Goal: Task Accomplishment & Management: Use online tool/utility

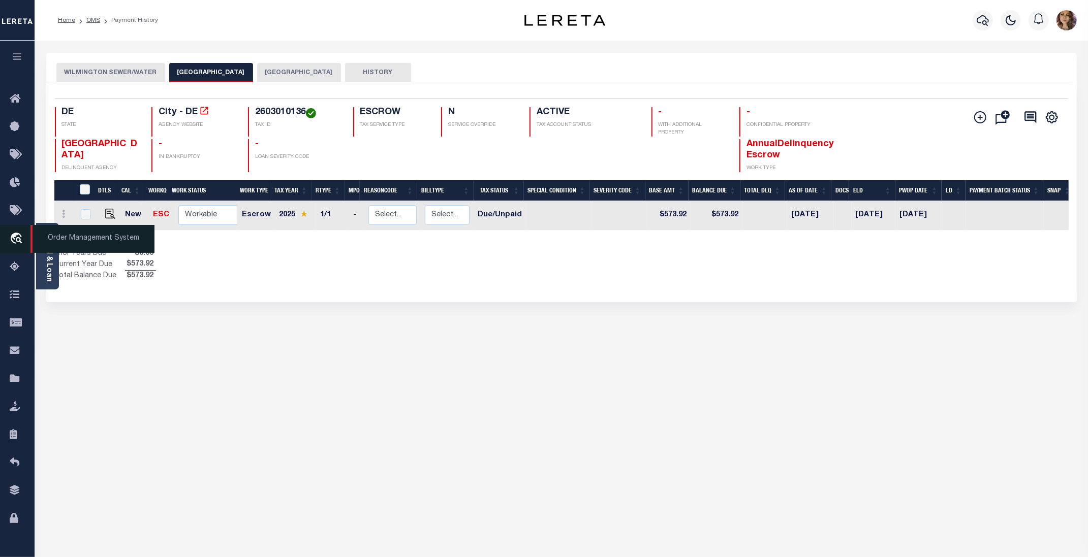
click at [69, 242] on span "Order Management System" at bounding box center [92, 239] width 124 height 28
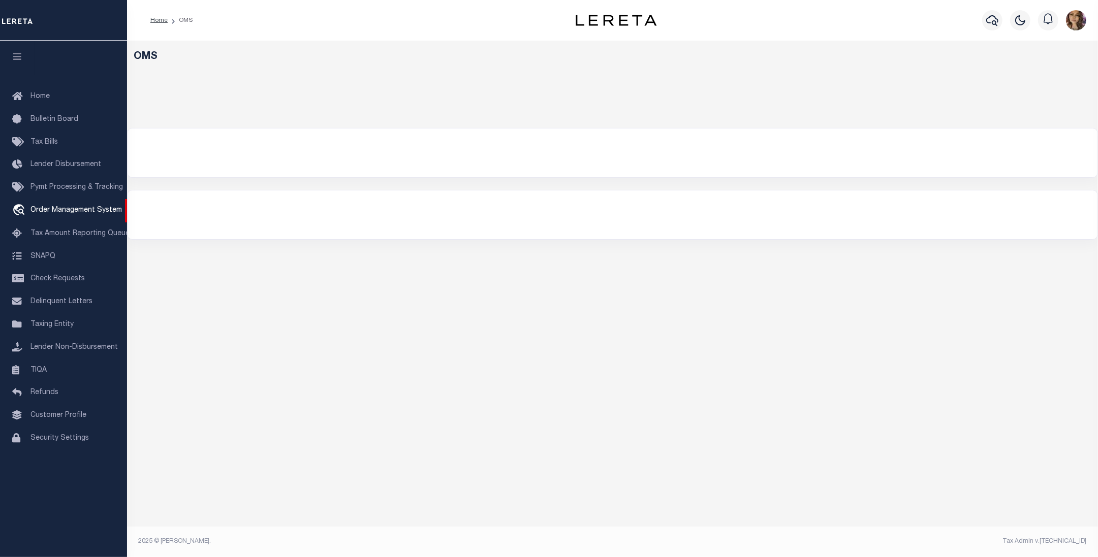
select select "200"
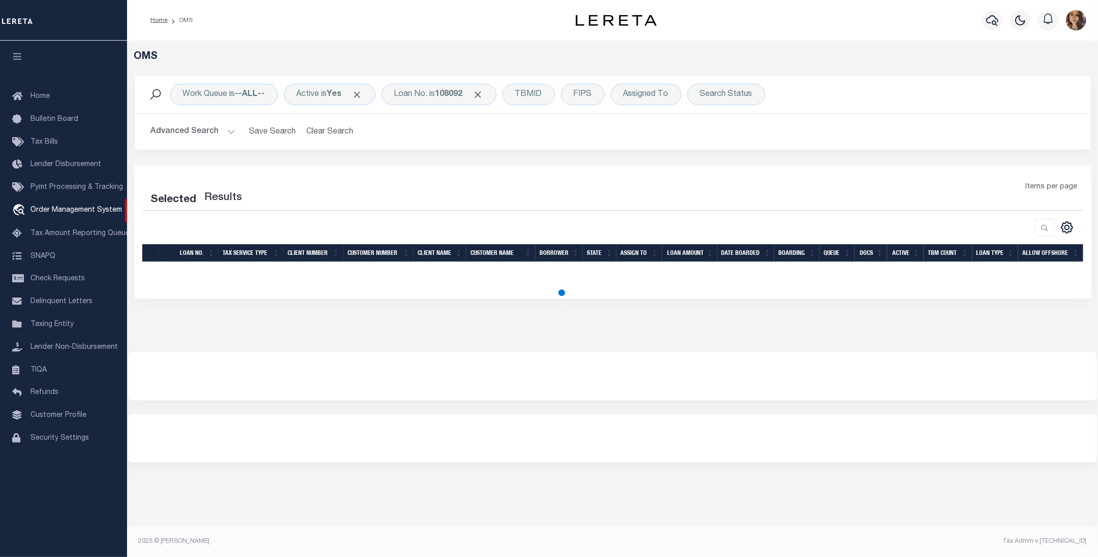
select select "200"
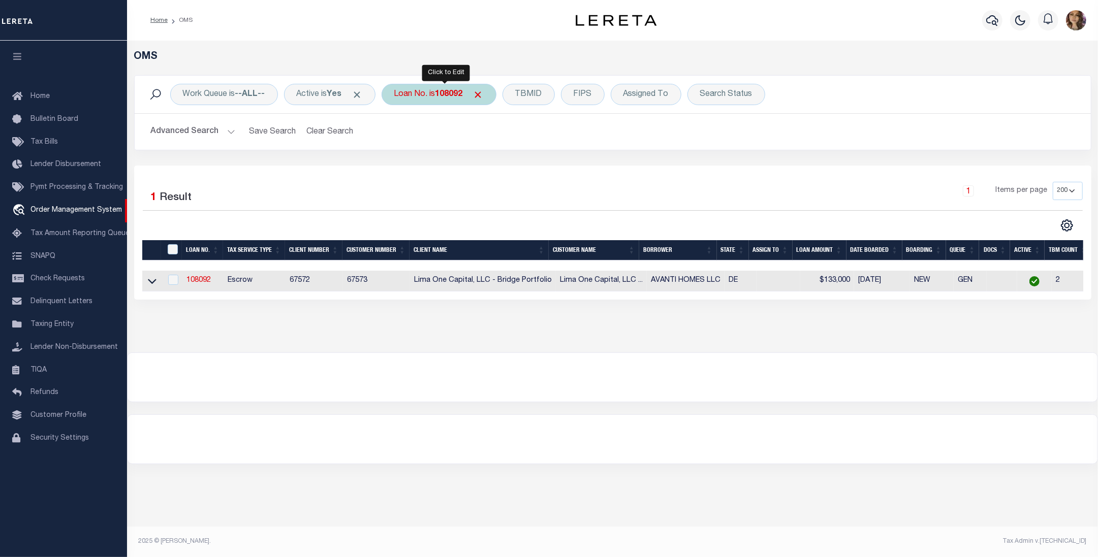
click at [447, 92] on b "108092" at bounding box center [448, 94] width 27 height 8
type input "4308190004773"
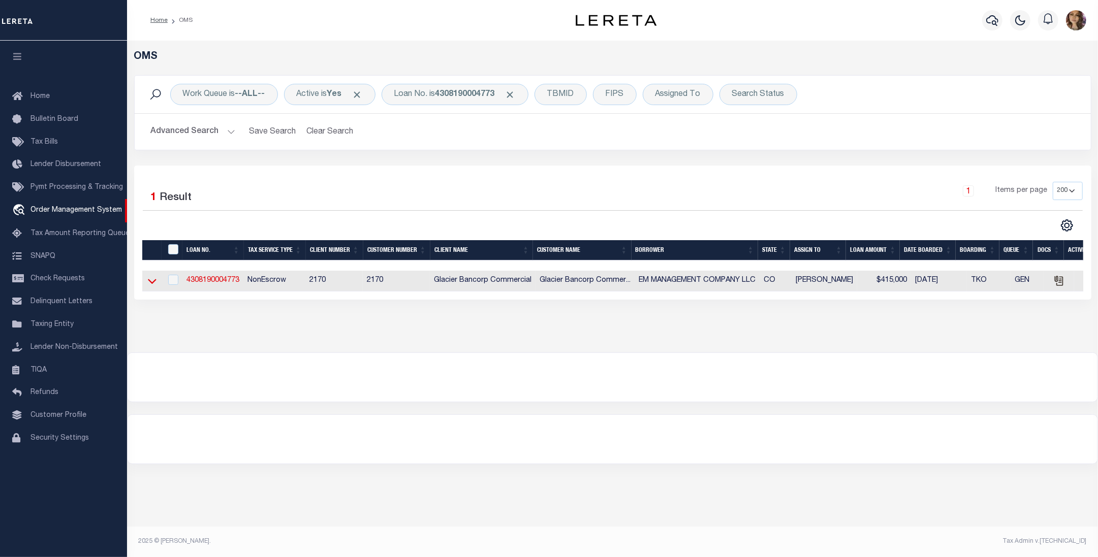
click at [150, 285] on icon at bounding box center [152, 281] width 9 height 11
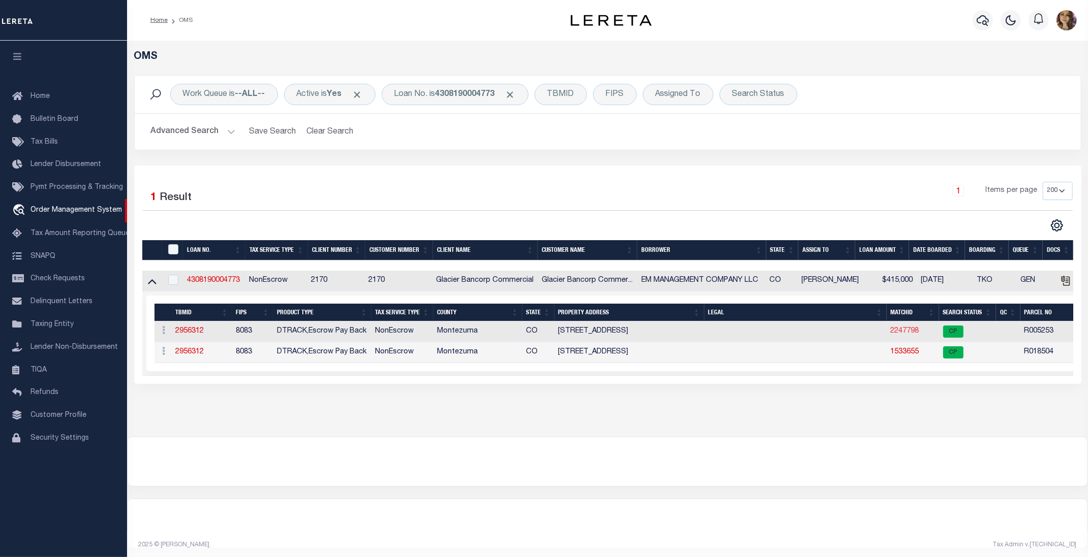
click at [903, 335] on link "2247798" at bounding box center [904, 331] width 28 height 7
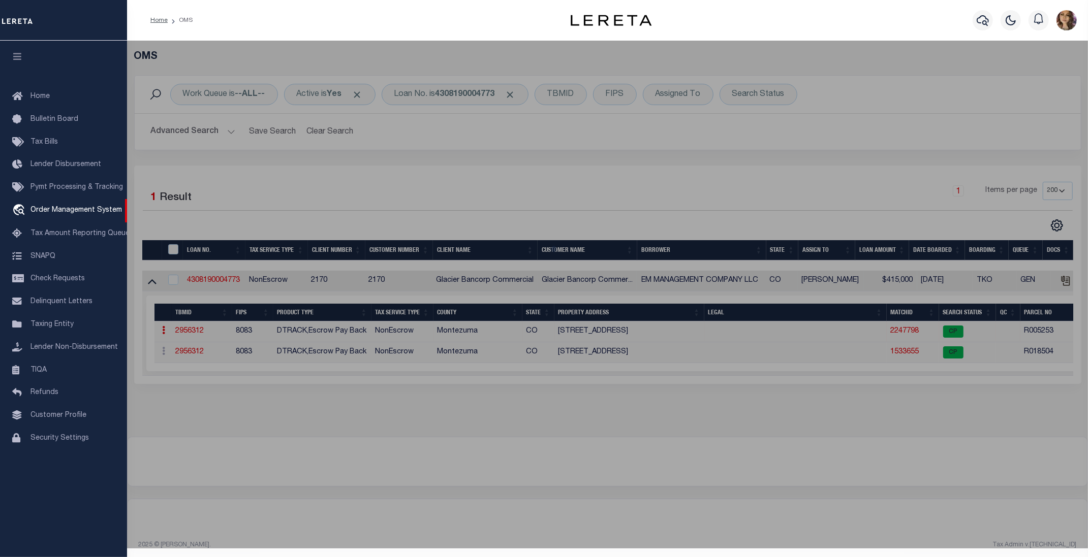
checkbox input "false"
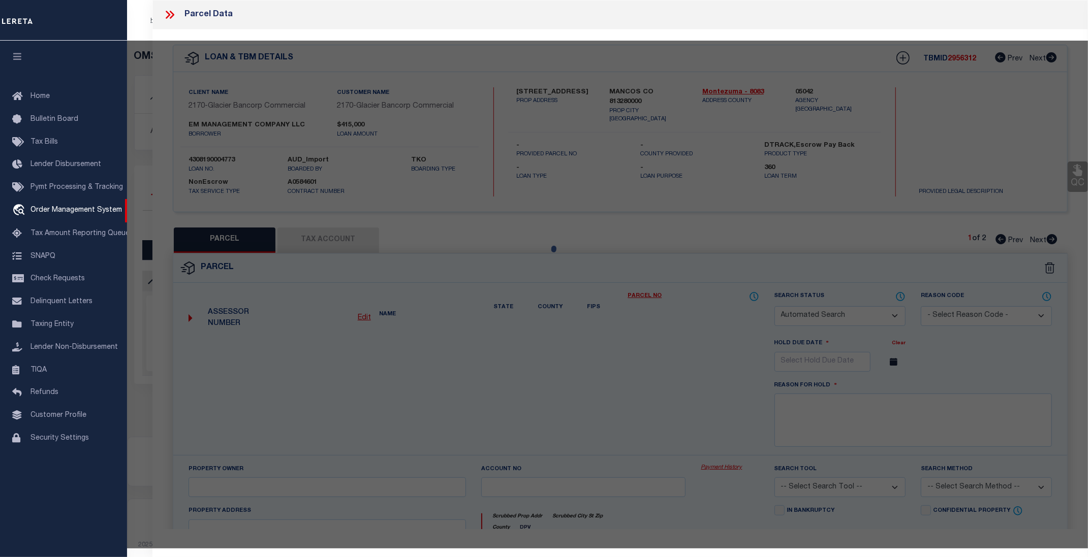
select select "CP"
select select "ADL"
type input "EM MANAGEMENT COMPANY LLC"
select select "AGW"
select select "LEG"
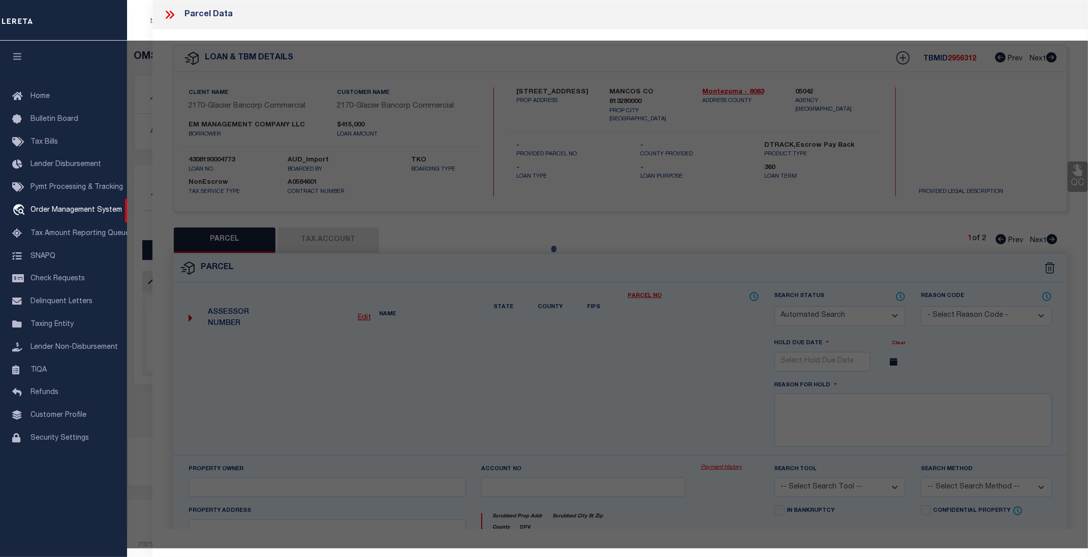
type input "862 W Grand Ave"
type input "Mancos CO 81328"
type textarea "Subdivision: [PERSON_NAME] ADDITION Lot: 10 Block: A DBA:ENCHANTED MESA MOTELLo…"
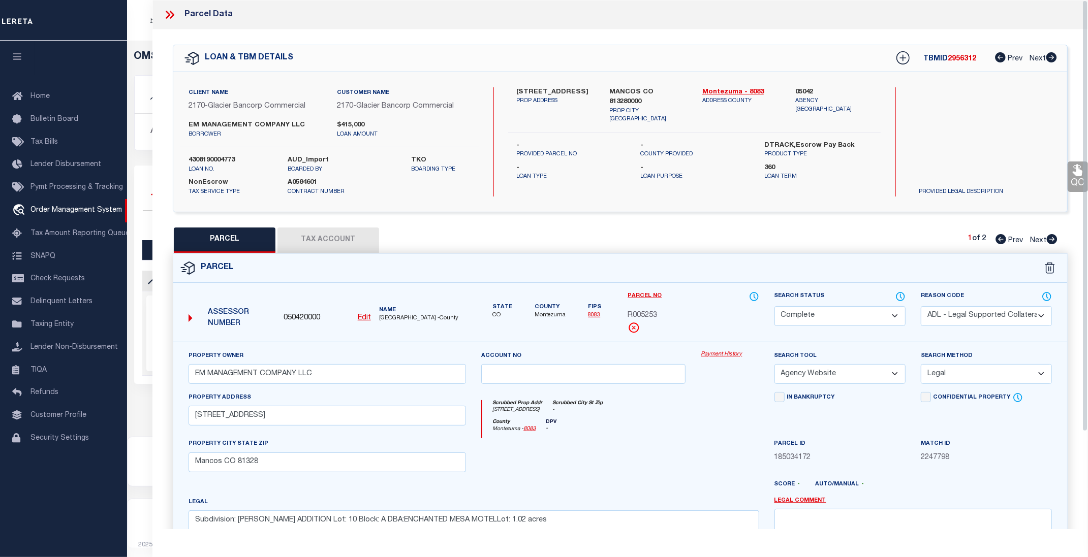
click at [725, 353] on link "Payment History" at bounding box center [730, 355] width 58 height 9
click at [171, 11] on icon at bounding box center [172, 15] width 5 height 8
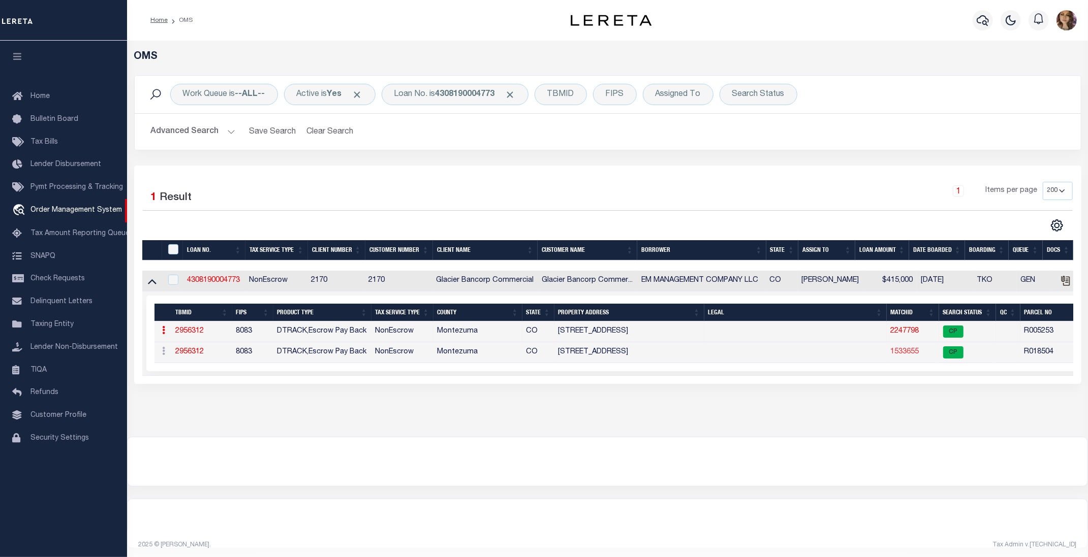
click at [900, 355] on link "1533655" at bounding box center [904, 351] width 28 height 7
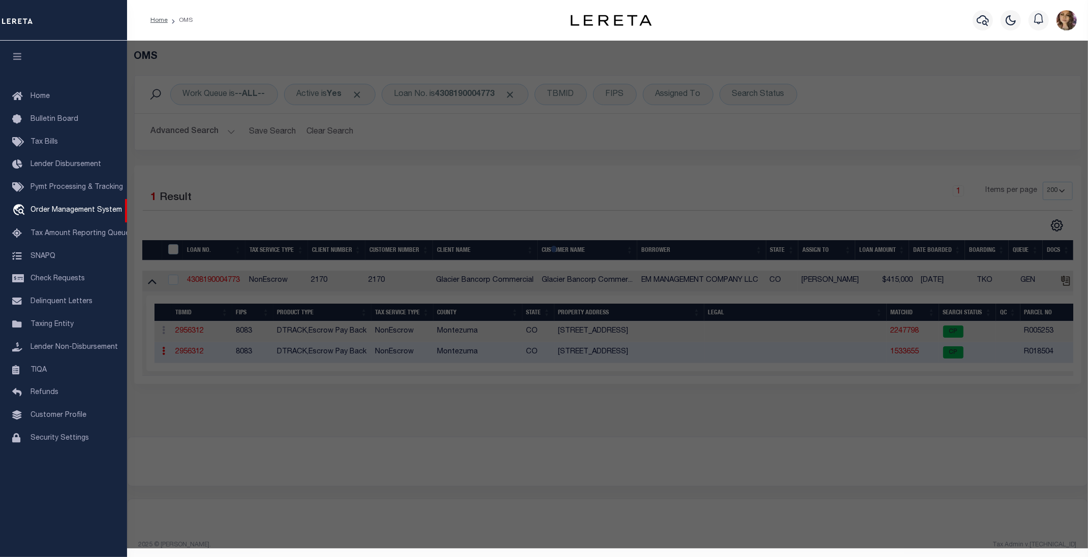
select select "AS"
select select
checkbox input "false"
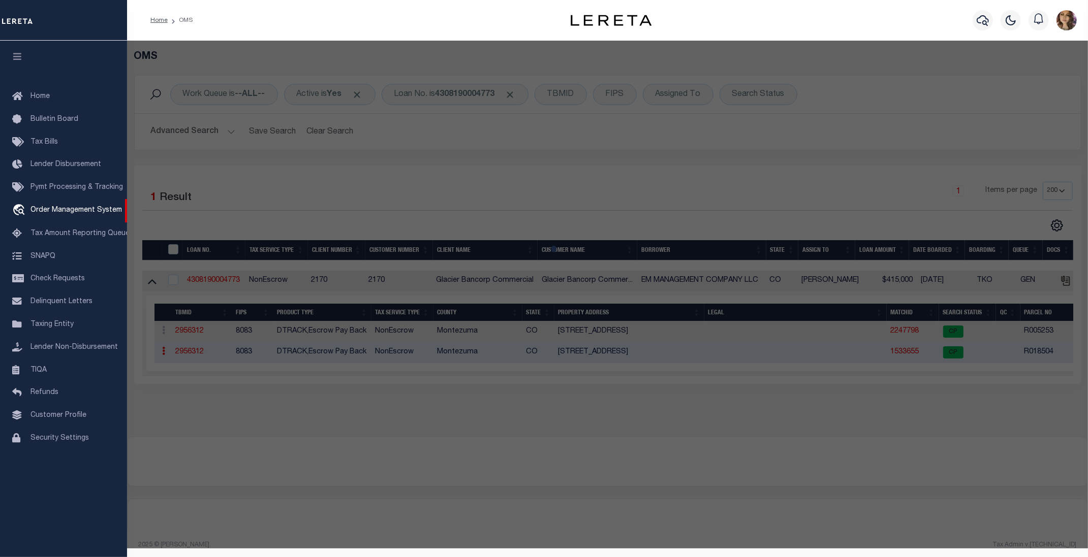
checkbox input "false"
select select "CP"
type input "EM MANAGEMENT CO LLC"
select select
type input "862 W GRAND AVE"
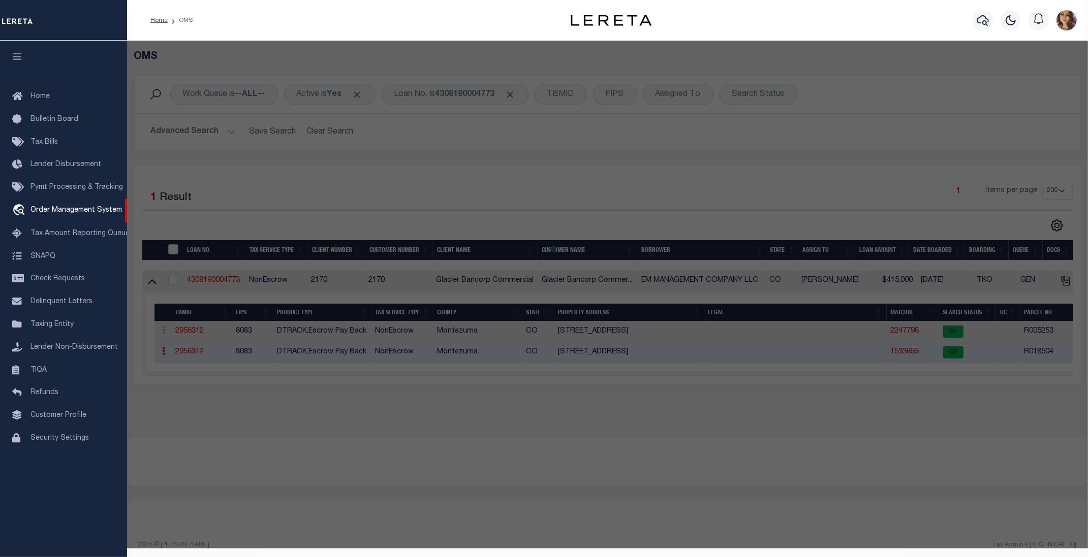
checkbox input "false"
type input "CO"
type textarea "GRAND AVENUE SUB Lot: 1 0.22AC"
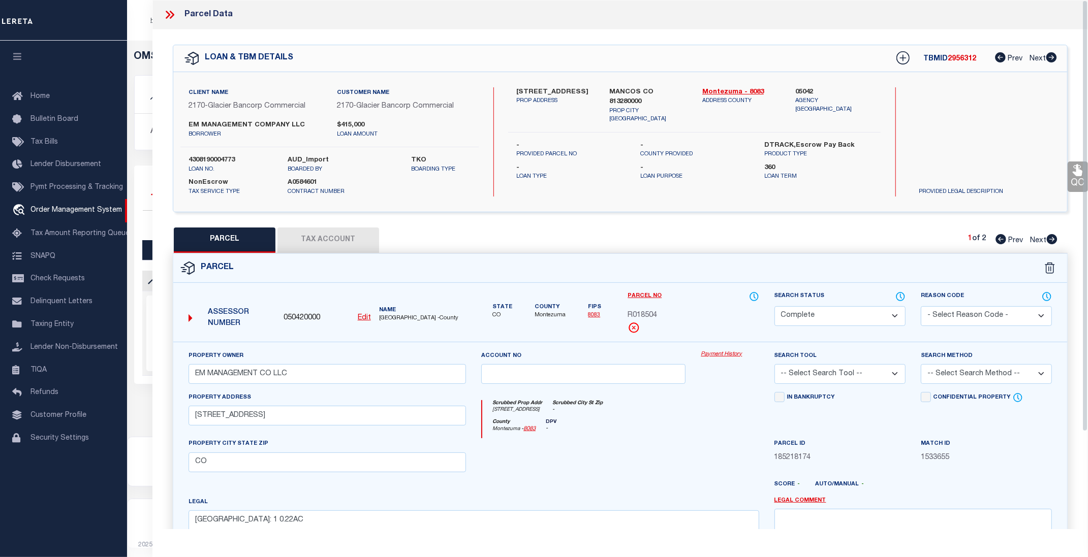
click at [733, 354] on link "Payment History" at bounding box center [730, 355] width 58 height 9
click at [171, 12] on icon at bounding box center [172, 15] width 5 height 8
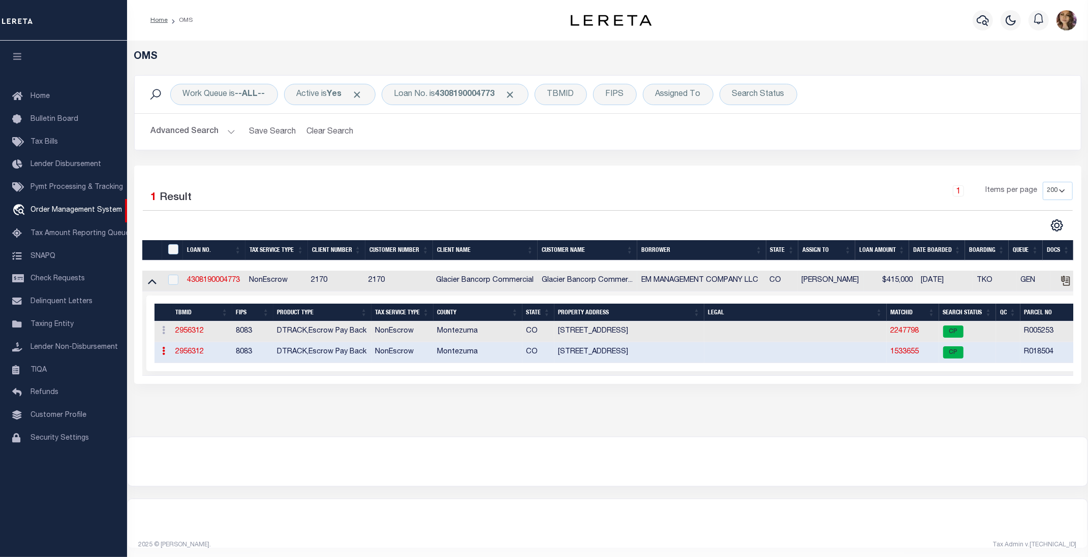
click at [911, 354] on link "1533655" at bounding box center [904, 351] width 28 height 7
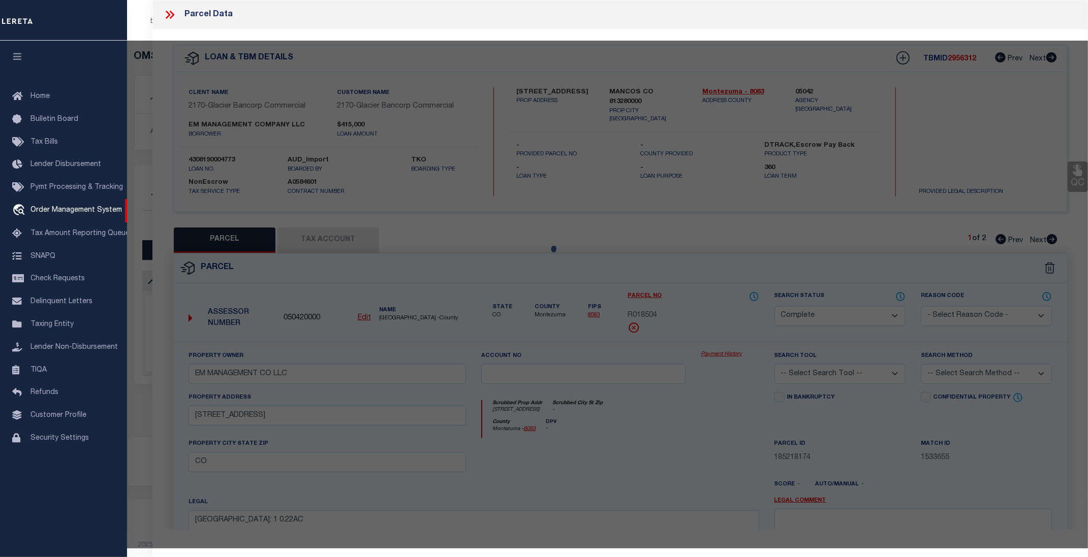
select select "AS"
checkbox input "false"
select select "CP"
type input "EM MANAGEMENT CO LLC"
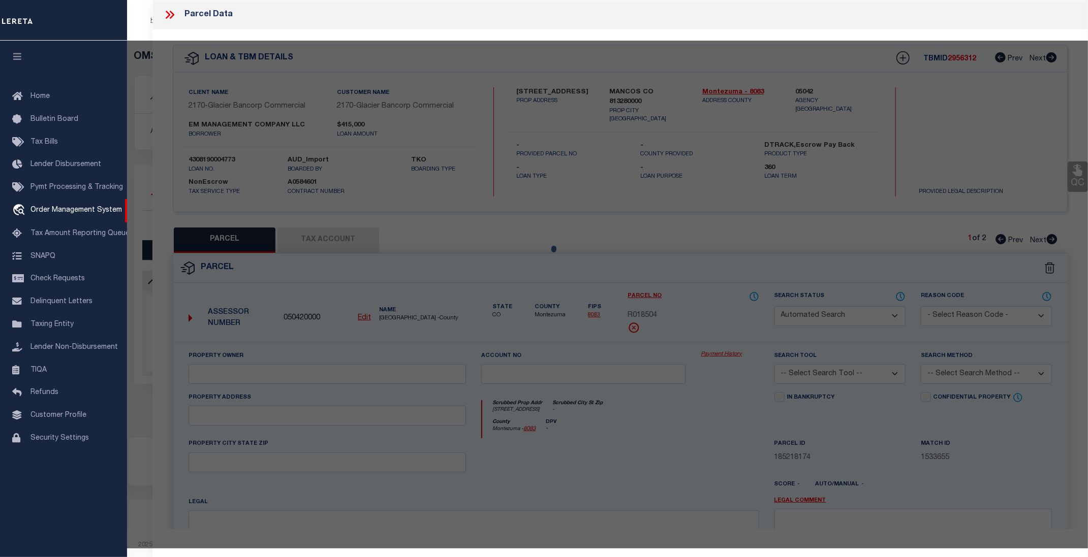
select select
type input "862 W GRAND AVE"
checkbox input "false"
type input "CO"
type textarea "GRAND AVENUE SUB Lot: 1 0.22AC"
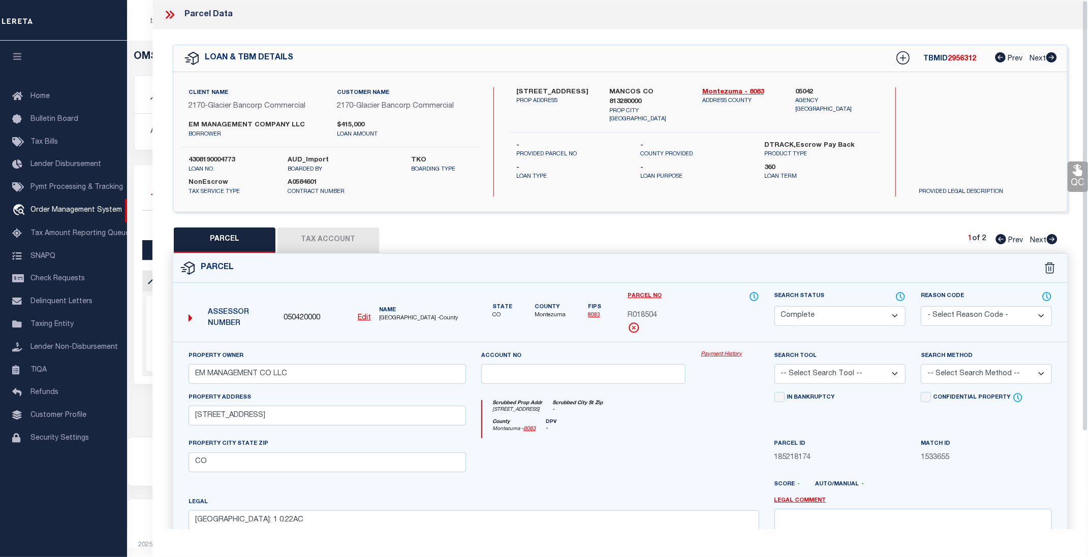
click at [730, 354] on link "Payment History" at bounding box center [730, 355] width 58 height 9
click at [171, 13] on icon at bounding box center [169, 14] width 13 height 13
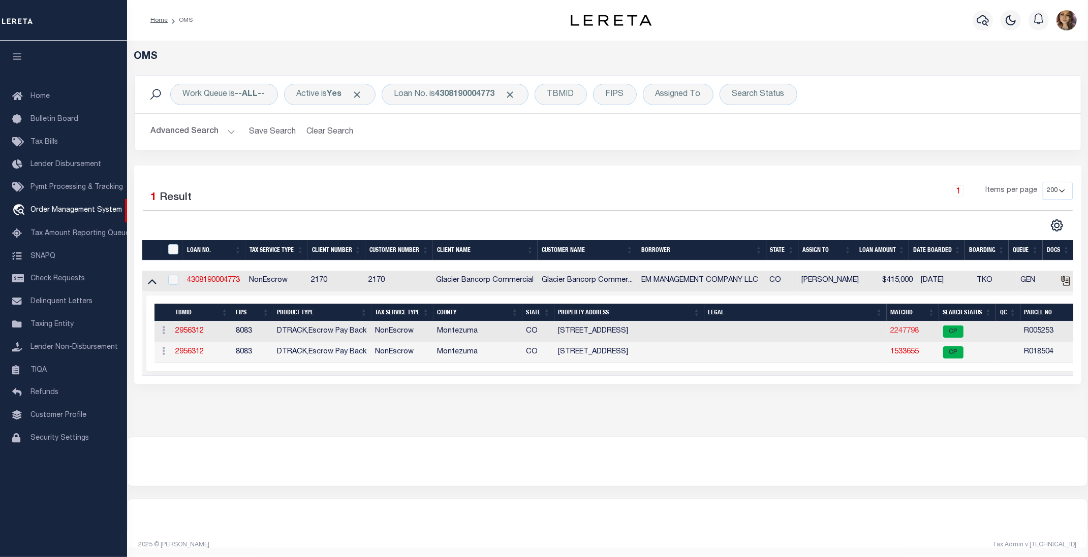
click at [906, 335] on link "2247798" at bounding box center [904, 331] width 28 height 7
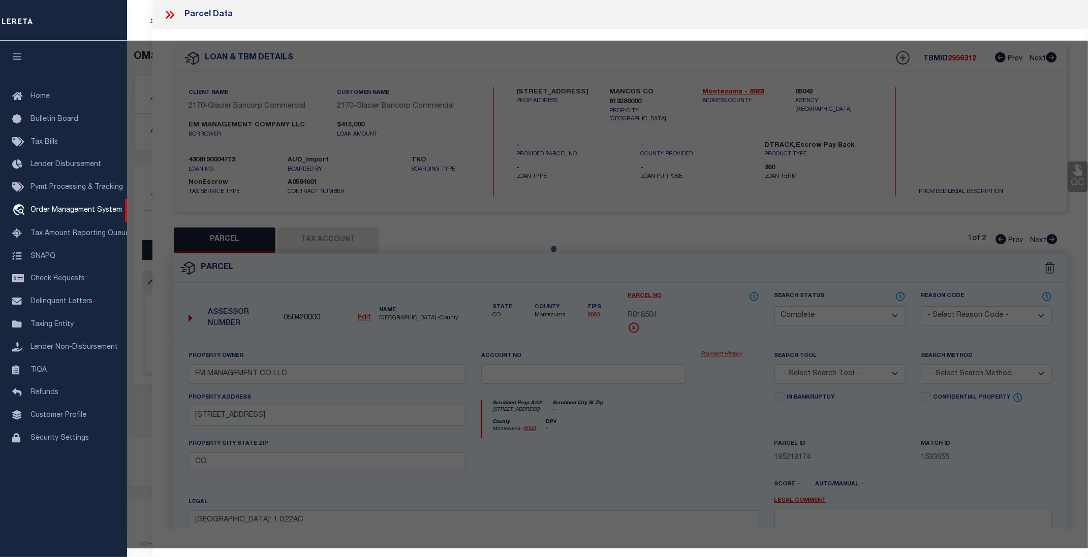
select select "AS"
checkbox input "false"
select select "CP"
select select "ADL"
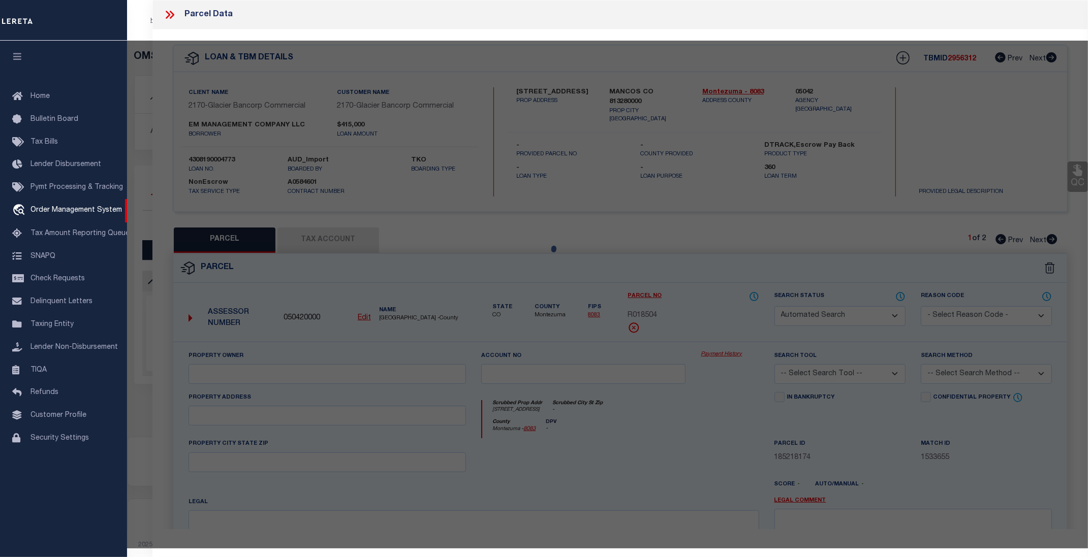
type input "EM MANAGEMENT COMPANY LLC"
select select "AGW"
select select "LEG"
type input "862 W Grand Ave"
type input "Mancos CO 81328"
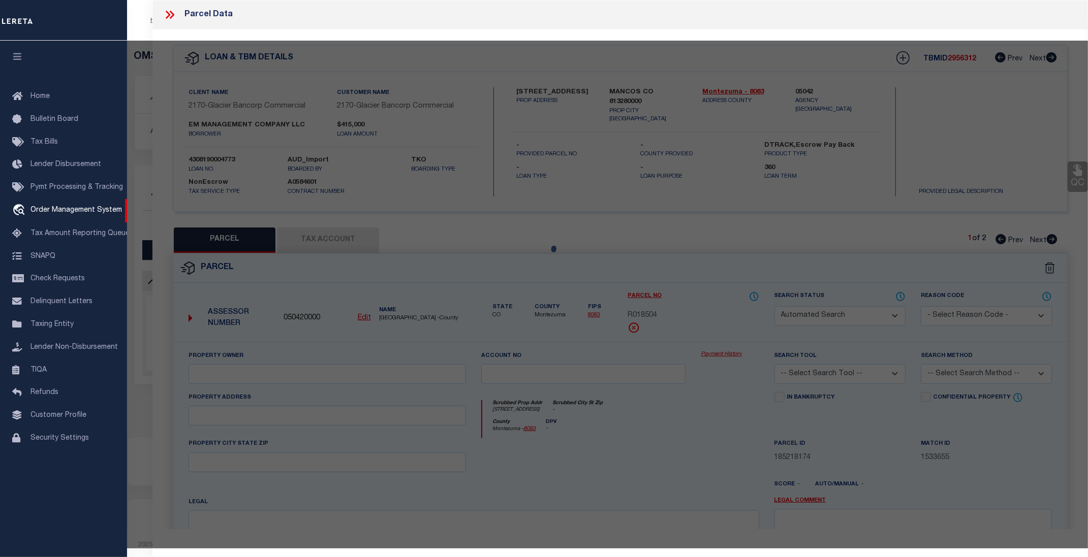
type textarea "Subdivision: [PERSON_NAME] ADDITION Lot: 10 Block: A DBA:ENCHANTED MESA MOTELLo…"
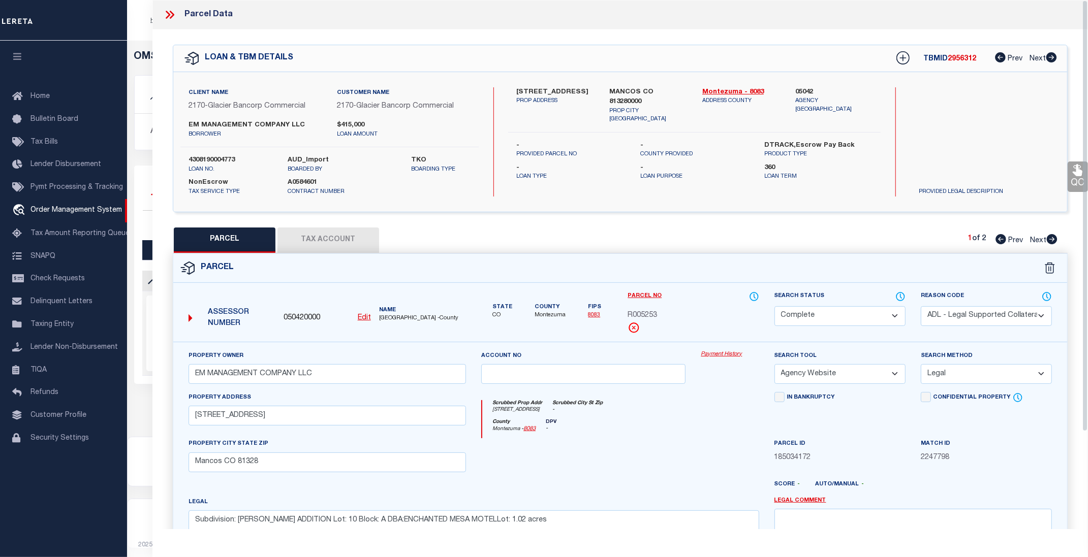
click at [717, 354] on link "Payment History" at bounding box center [730, 355] width 58 height 9
click at [171, 17] on icon at bounding box center [169, 14] width 13 height 13
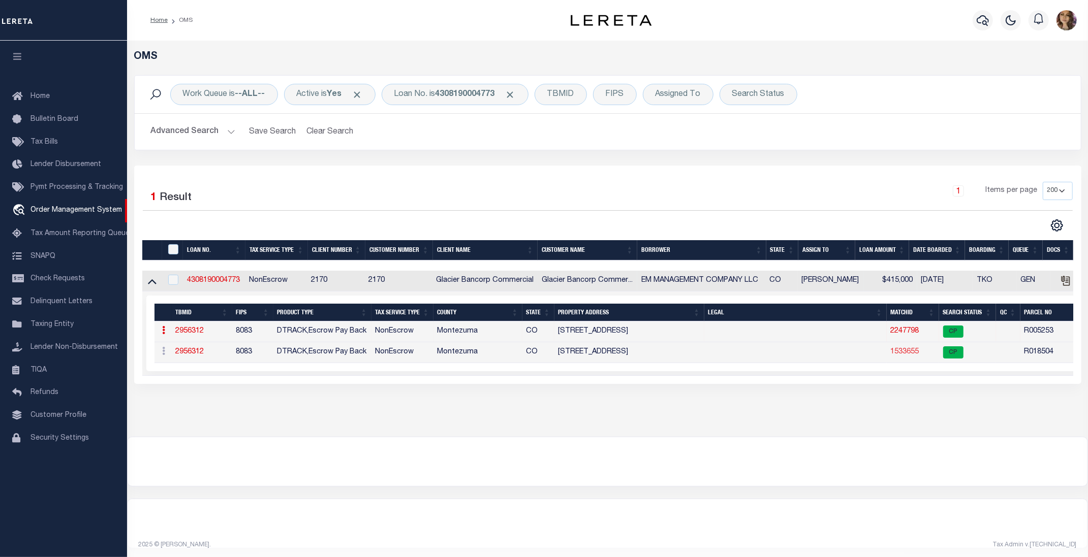
click at [903, 352] on link "1533655" at bounding box center [904, 351] width 28 height 7
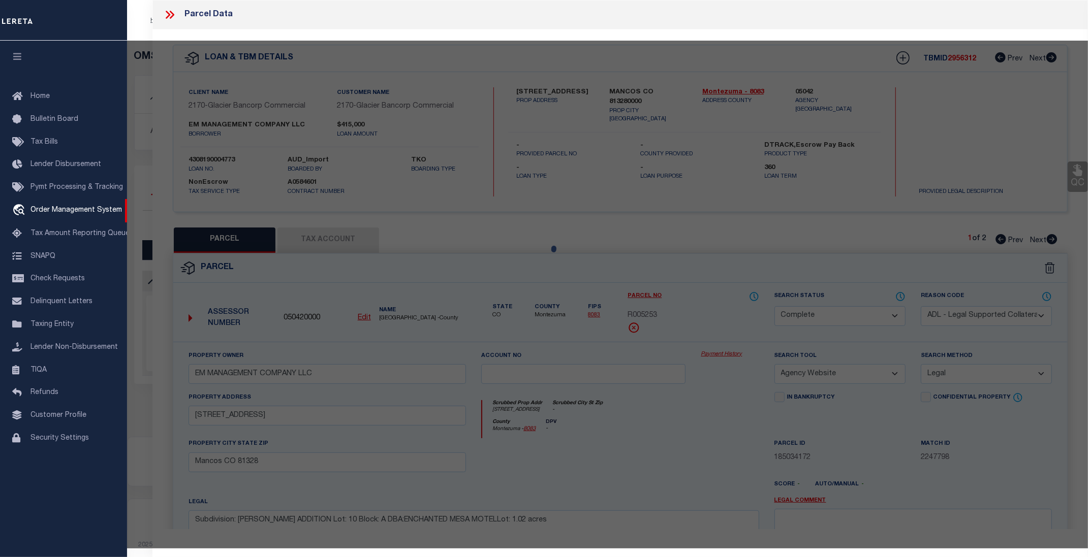
select select "AS"
select select
checkbox input "false"
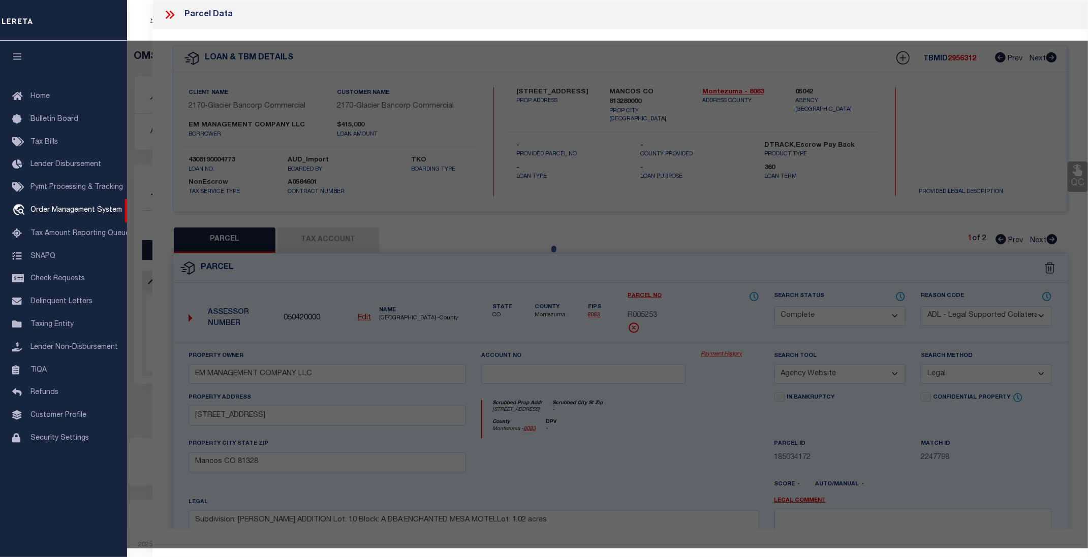
checkbox input "false"
select select "CP"
type input "EM MANAGEMENT CO LLC"
select select
type input "862 W GRAND AVE"
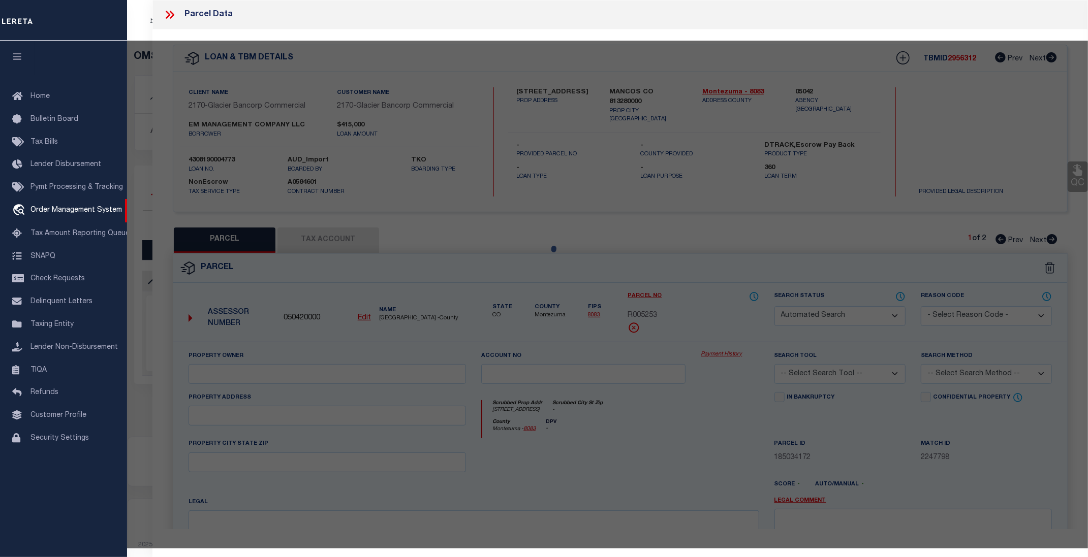
checkbox input "false"
type input "CO"
type textarea "GRAND AVENUE SUB Lot: 1 0.22AC"
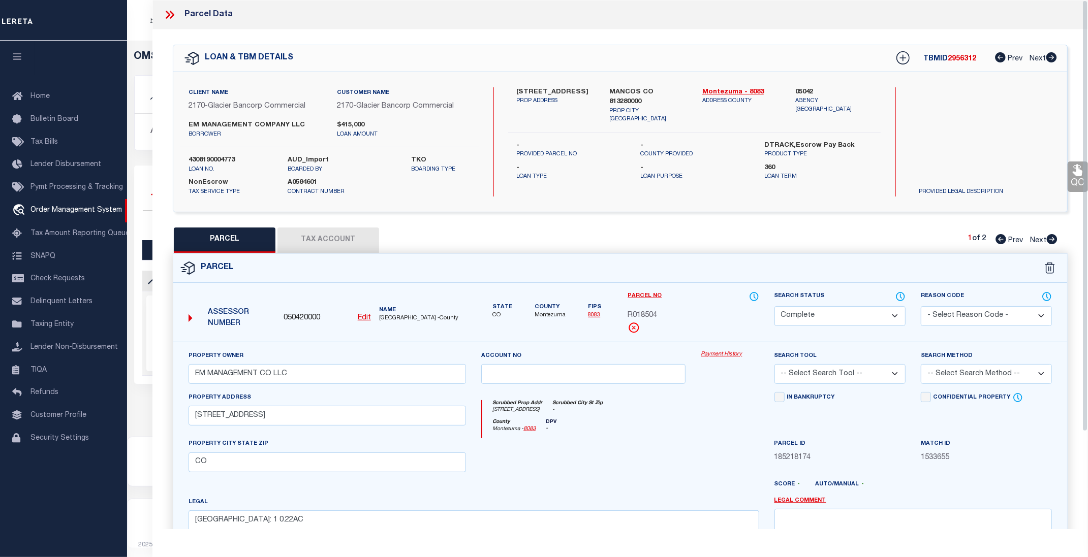
click at [713, 358] on link "Payment History" at bounding box center [730, 355] width 58 height 9
click at [172, 10] on icon at bounding box center [169, 14] width 13 height 13
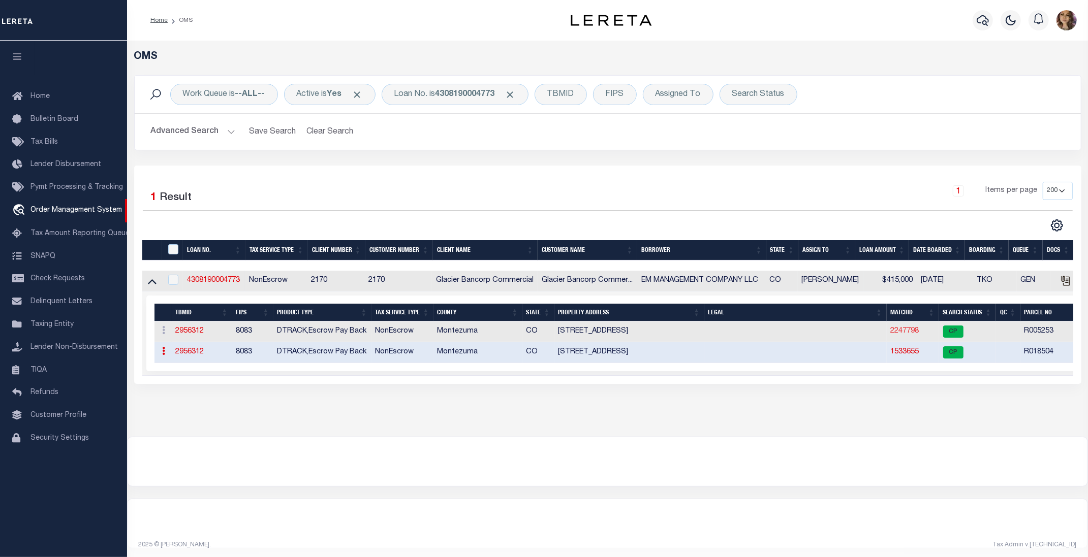
click at [905, 330] on link "2247798" at bounding box center [904, 331] width 28 height 7
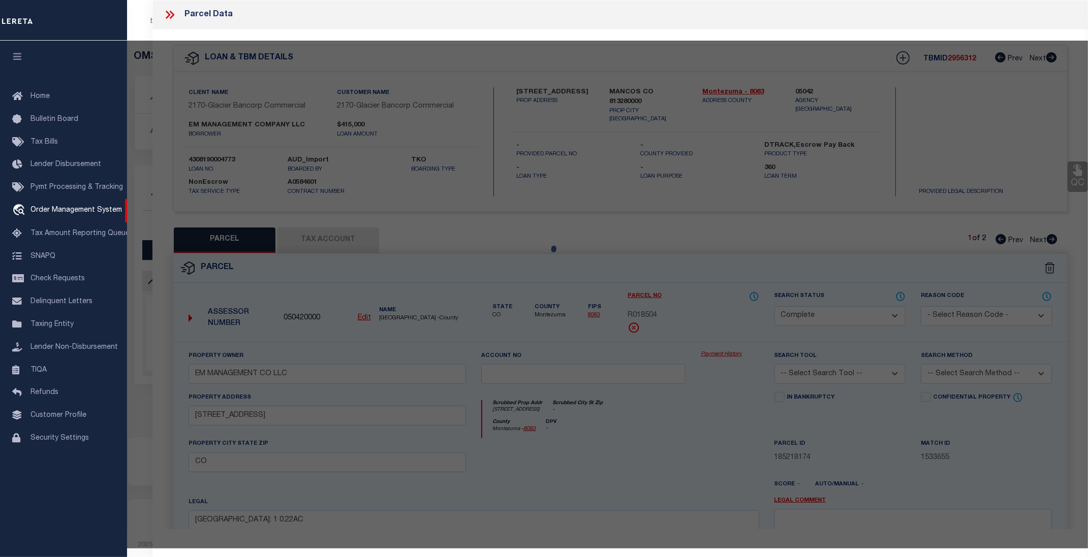
select select "AS"
checkbox input "false"
select select "CP"
select select "ADL"
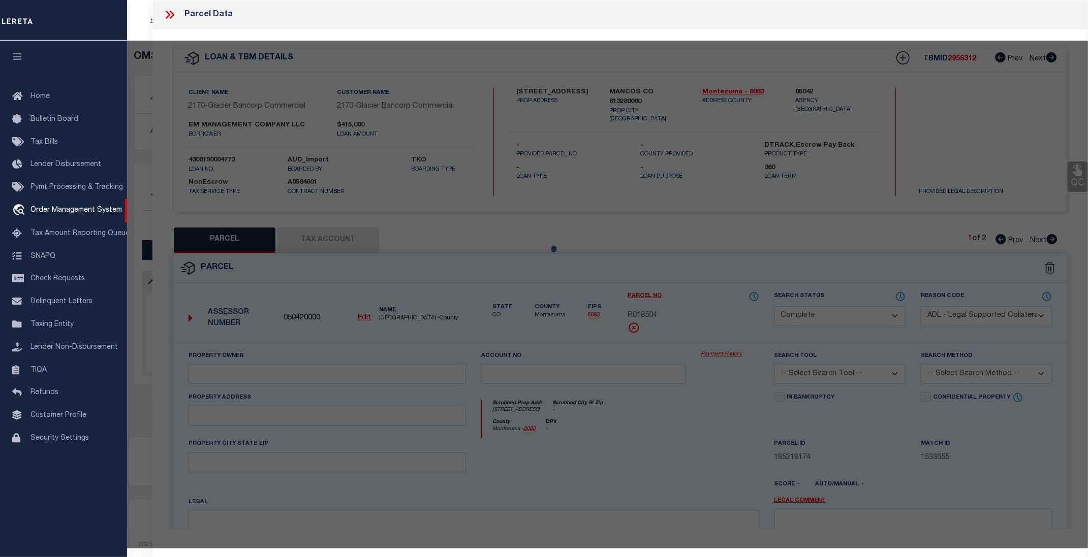
type input "EM MANAGEMENT COMPANY LLC"
select select "AGW"
select select "LEG"
type input "862 W Grand Ave"
type input "Mancos CO 81328"
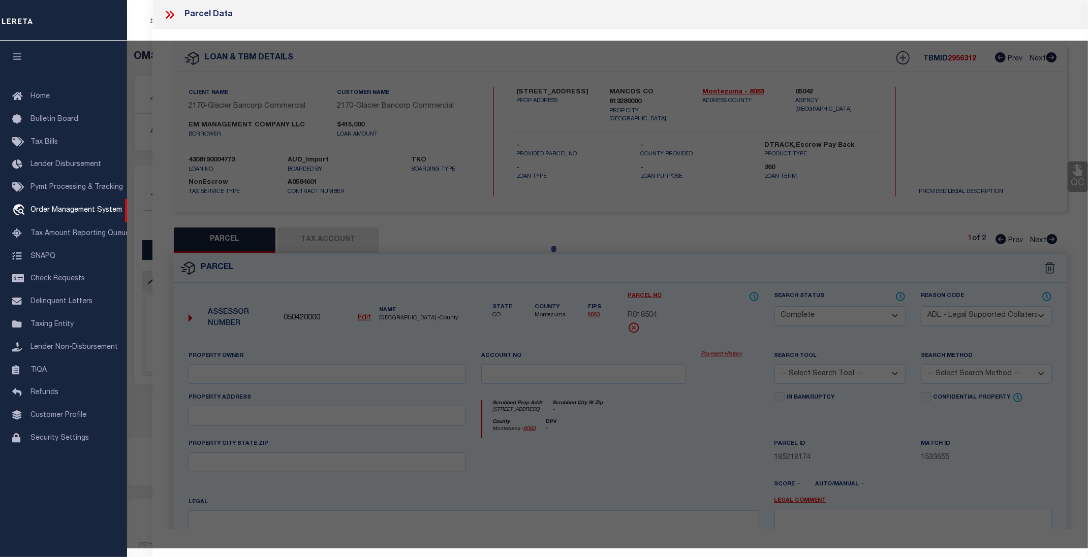
type textarea "Subdivision: [PERSON_NAME] ADDITION Lot: 10 Block: A DBA:ENCHANTED MESA MOTELLo…"
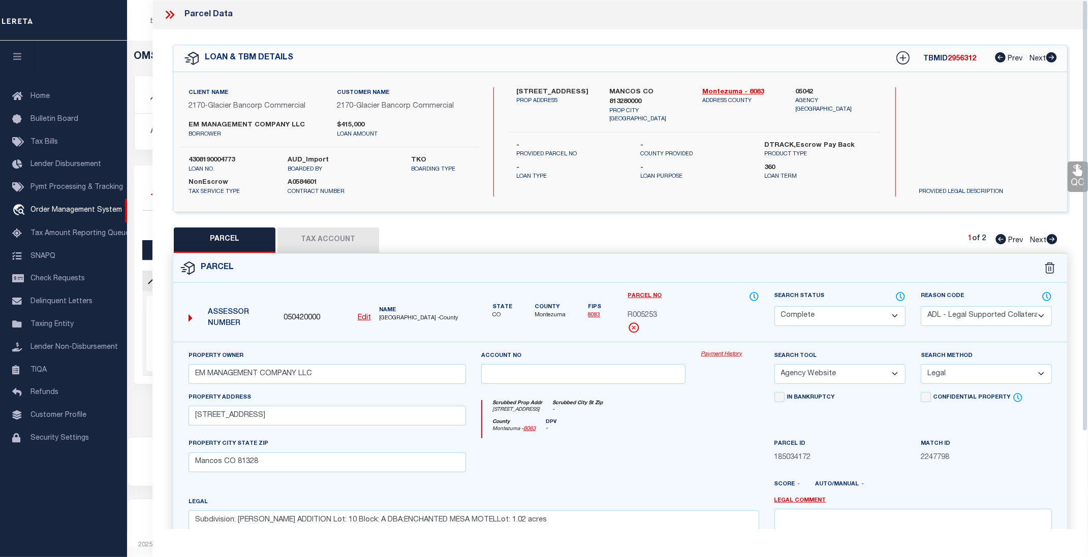
click at [728, 355] on link "Payment History" at bounding box center [730, 355] width 58 height 9
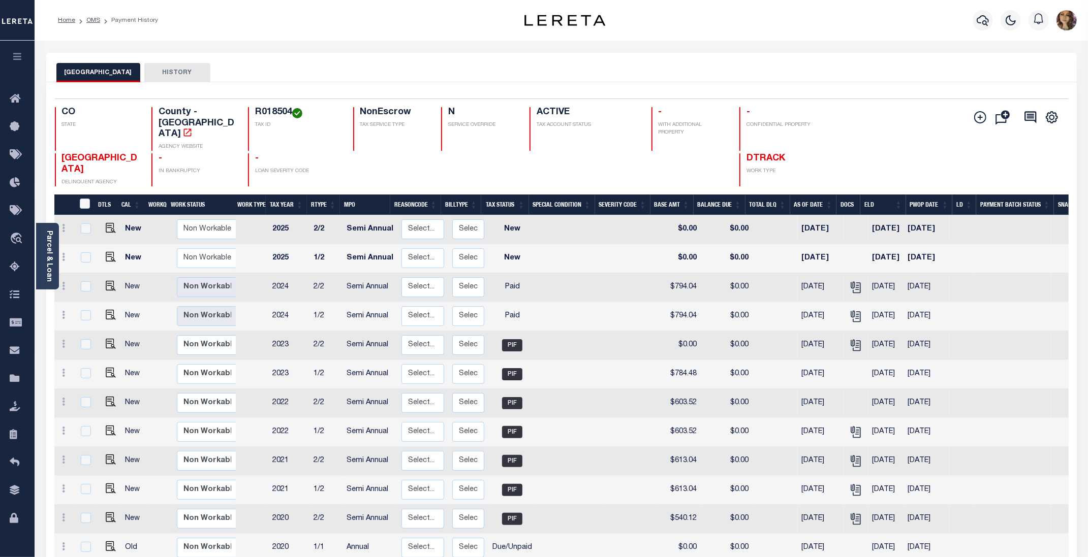
click at [397, 70] on div "MONTEZUMA COUNTY HISTORY" at bounding box center [561, 72] width 1010 height 19
click at [673, 81] on div "MONTEZUMA COUNTY HISTORY" at bounding box center [561, 72] width 1010 height 19
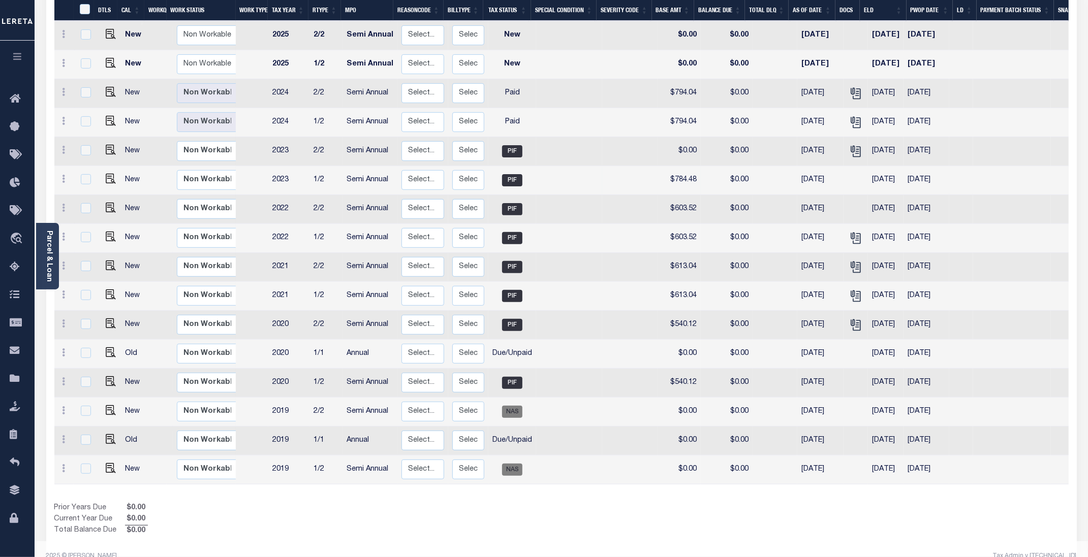
scroll to position [195, 0]
drag, startPoint x: 529, startPoint y: 334, endPoint x: 484, endPoint y: 337, distance: 45.3
click at [484, 339] on tr "Old Non Workable Workable 2020 1/1 Annual Select... Payment Reversal Taxable Va…" at bounding box center [567, 353] width 1027 height 29
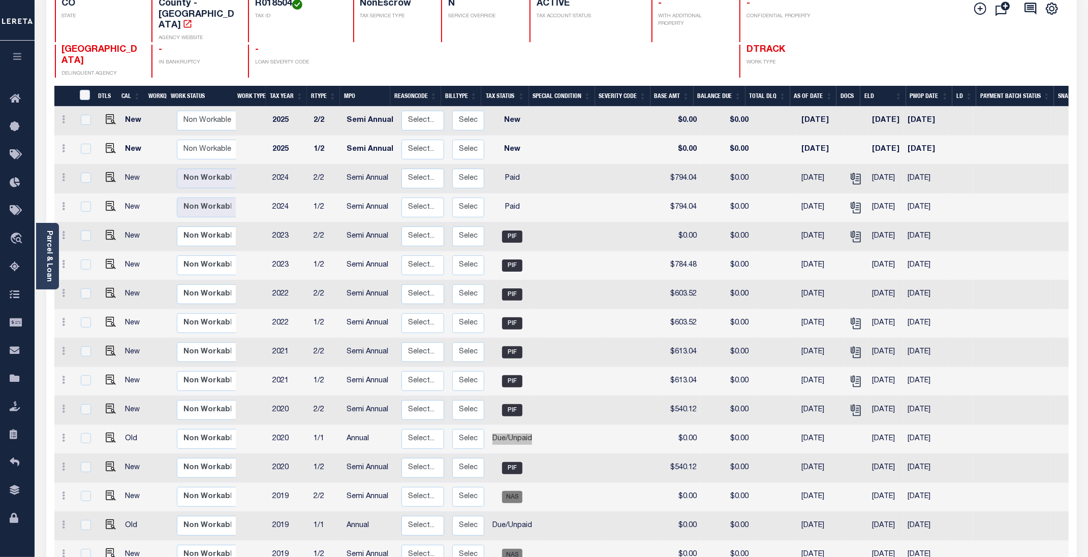
scroll to position [0, 0]
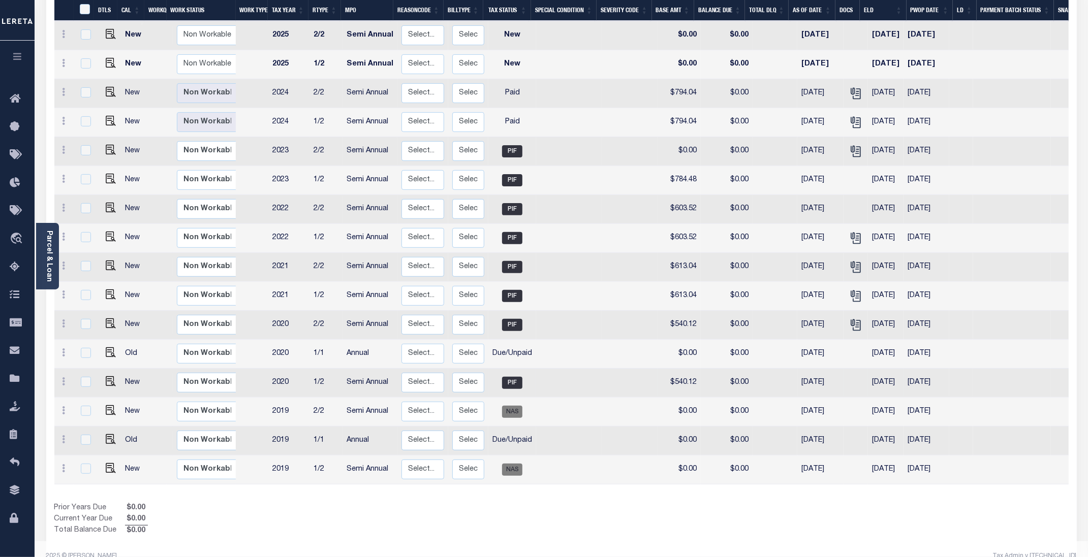
scroll to position [195, 0]
drag, startPoint x: 548, startPoint y: 425, endPoint x: 296, endPoint y: 433, distance: 252.1
click at [296, 433] on tr "Old Non Workable Workable 2019 1/1 Annual Select... Payment Reversal Taxable Va…" at bounding box center [567, 440] width 1027 height 29
drag, startPoint x: 538, startPoint y: 334, endPoint x: 304, endPoint y: 332, distance: 234.7
click at [304, 339] on tr "Old Non Workable Workable 2020 1/1 Annual Select... Payment Reversal Taxable Va…" at bounding box center [567, 353] width 1027 height 29
